Goal: Task Accomplishment & Management: Use online tool/utility

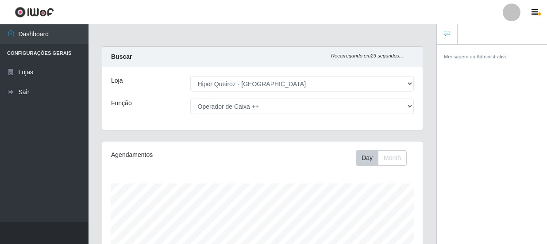
select select "513"
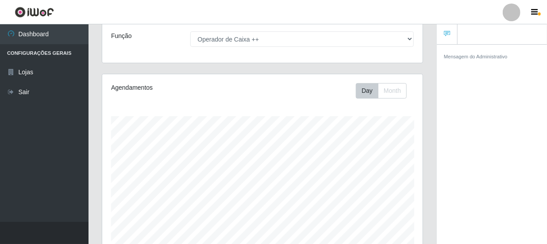
scroll to position [65, 0]
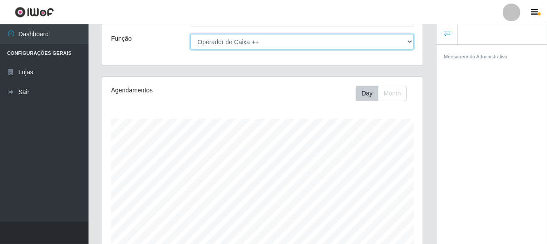
click at [410, 40] on select "[Selecione...] Embalador Embalador + Embalador ++ Operador de Caixa Operador de…" at bounding box center [302, 41] width 224 height 15
click at [190, 34] on select "[Selecione...] Embalador Embalador + Embalador ++ Operador de Caixa Operador de…" at bounding box center [302, 41] width 224 height 15
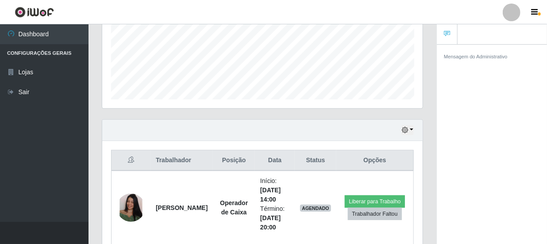
scroll to position [259, 0]
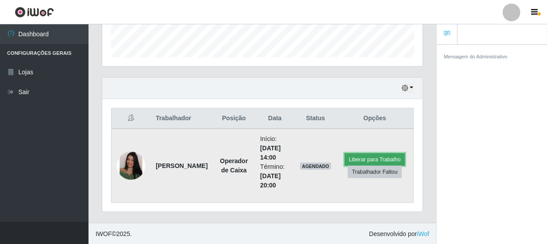
click at [365, 157] on button "Liberar para Trabalho" at bounding box center [375, 160] width 60 height 12
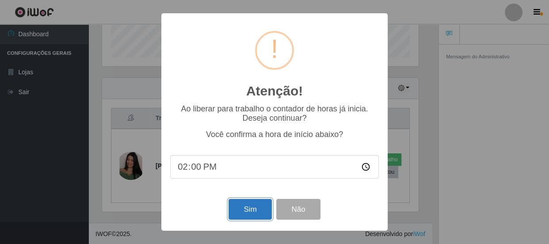
click at [257, 211] on button "Sim" at bounding box center [250, 209] width 43 height 21
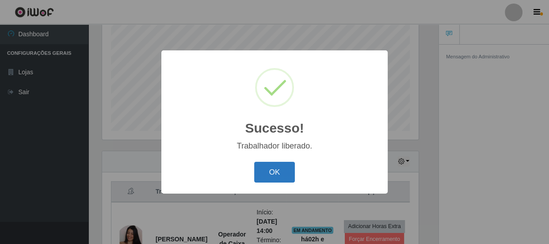
click at [284, 170] on button "OK" at bounding box center [274, 172] width 41 height 21
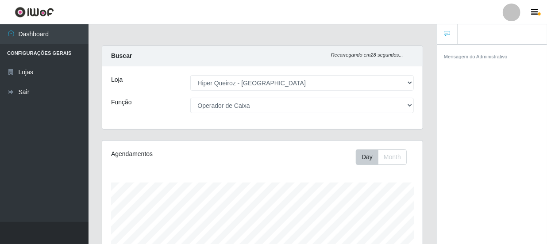
scroll to position [0, 0]
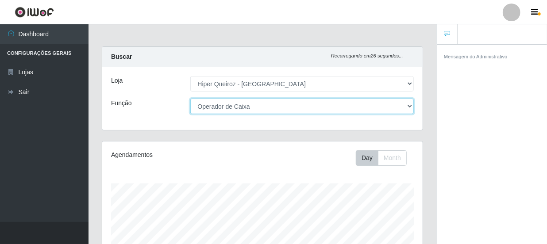
click at [409, 106] on select "[Selecione...] Embalador Embalador + Embalador ++ Operador de Caixa Operador de…" at bounding box center [302, 106] width 224 height 15
select select "1"
click at [190, 99] on select "[Selecione...] Embalador Embalador + Embalador ++ Operador de Caixa Operador de…" at bounding box center [302, 106] width 224 height 15
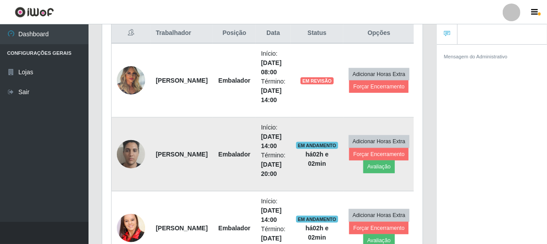
scroll to position [306, 0]
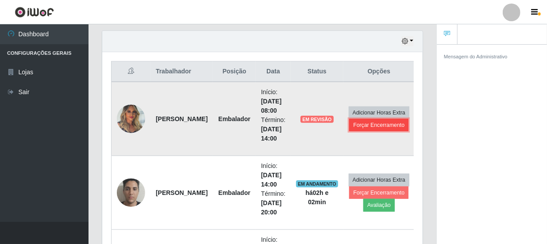
click at [381, 123] on button "Forçar Encerramento" at bounding box center [378, 125] width 59 height 12
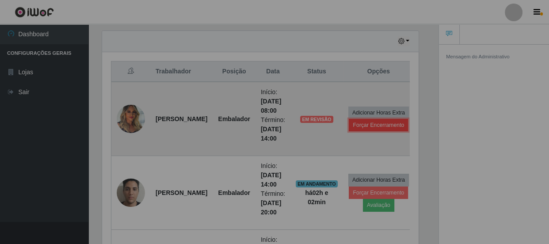
scroll to position [184, 320]
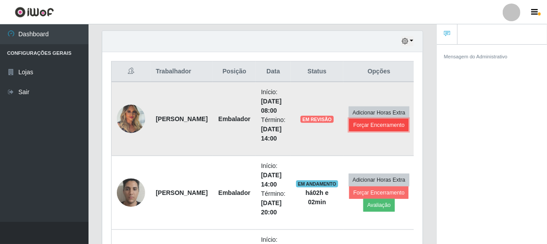
click at [380, 126] on button "Forçar Encerramento" at bounding box center [378, 125] width 59 height 12
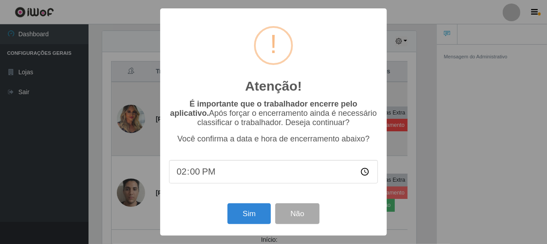
scroll to position [184, 316]
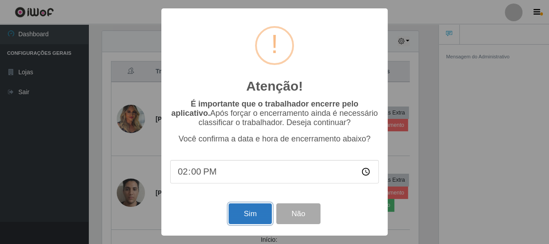
click at [245, 212] on button "Sim" at bounding box center [250, 213] width 43 height 21
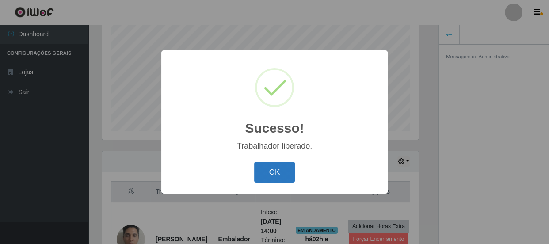
click at [272, 177] on button "OK" at bounding box center [274, 172] width 41 height 21
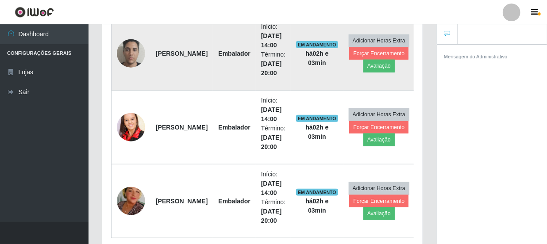
scroll to position [0, 0]
